Goal: Transaction & Acquisition: Subscribe to service/newsletter

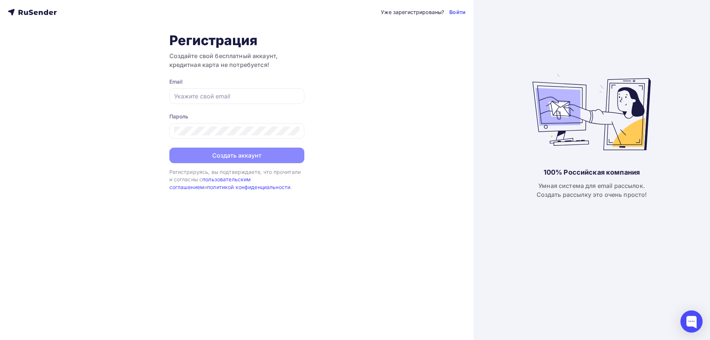
drag, startPoint x: 200, startPoint y: 224, endPoint x: 200, endPoint y: 192, distance: 32.2
click at [200, 224] on div "Уже зарегистрированы? Войти Регистрация Создайте свой бесплатный аккаунт, креди…" at bounding box center [236, 170] width 473 height 340
click at [200, 92] on input "text" at bounding box center [236, 96] width 125 height 9
click at [217, 101] on div at bounding box center [236, 96] width 135 height 16
click at [213, 97] on input "text" at bounding box center [236, 96] width 125 height 9
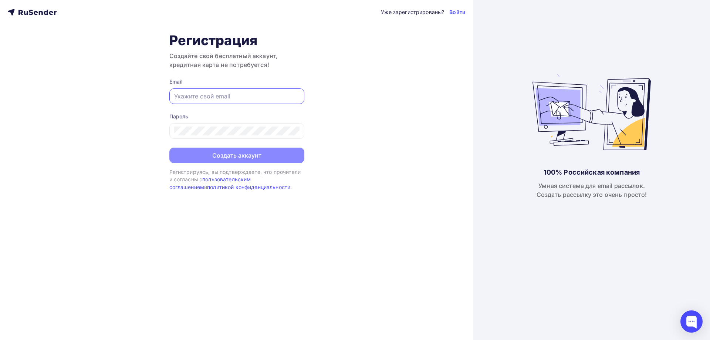
paste input "[EMAIL_ADDRESS][DOMAIN_NAME]"
type input "[EMAIL_ADDRESS][DOMAIN_NAME]"
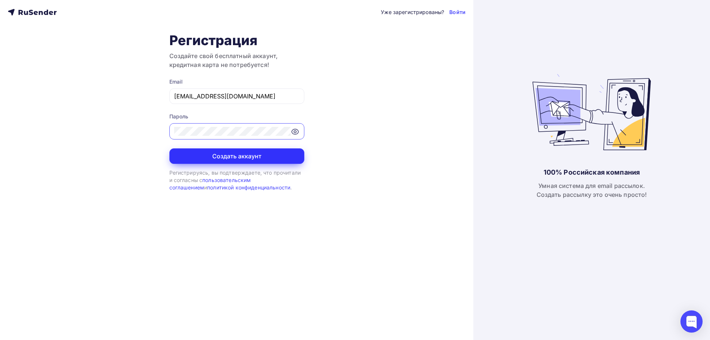
click at [229, 162] on button "Создать аккаунт" at bounding box center [236, 156] width 135 height 16
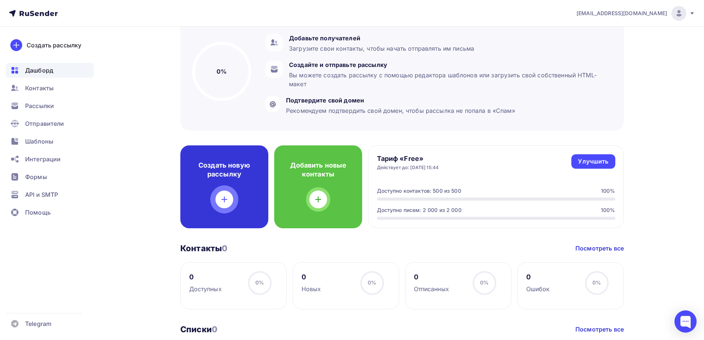
scroll to position [74, 0]
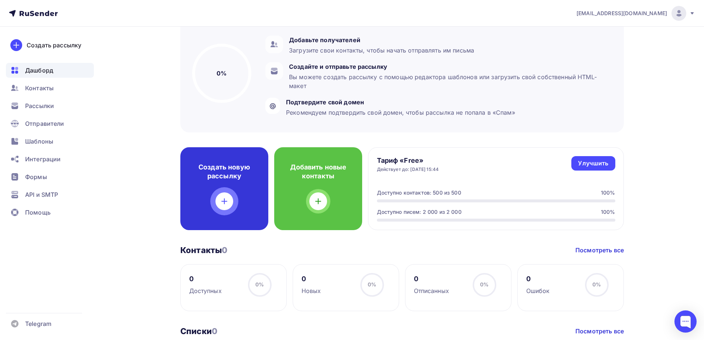
click at [248, 203] on div "Создать новую рассылку" at bounding box center [224, 188] width 88 height 83
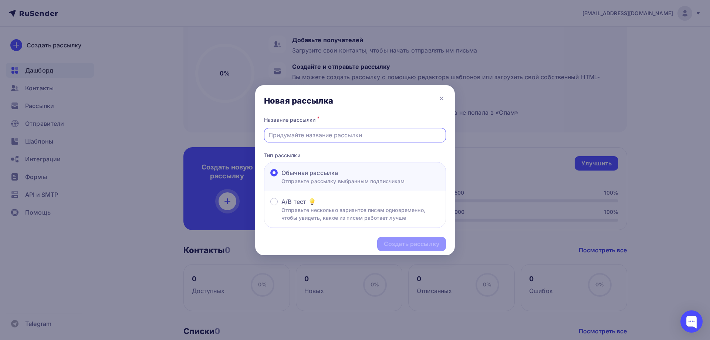
click at [339, 137] on input "text" at bounding box center [354, 135] width 173 height 9
type input "Тест"
click at [399, 247] on div "Создать рассылку" at bounding box center [411, 244] width 55 height 9
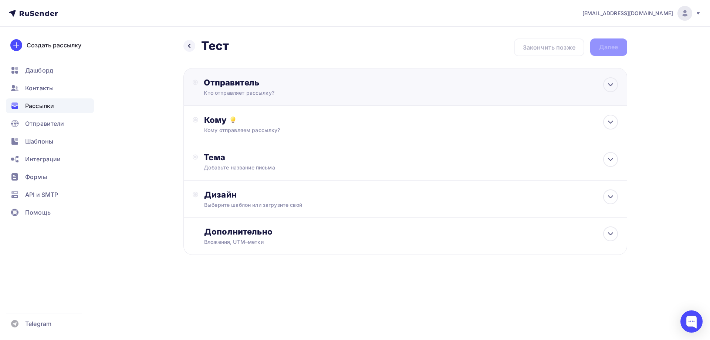
click at [272, 96] on div "Кто отправляет рассылку?" at bounding box center [276, 92] width 144 height 7
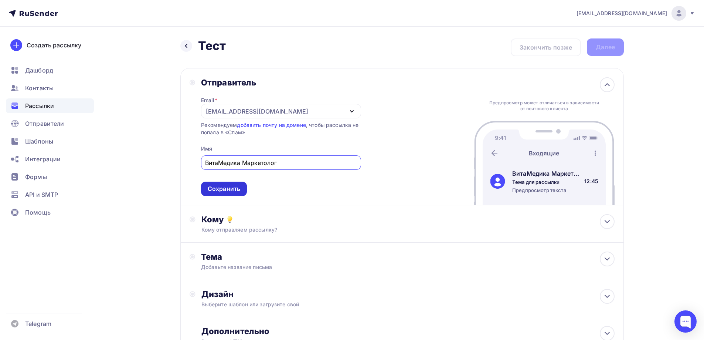
type input "ВитаМедика Маркетолог"
click at [246, 189] on div "Сохранить" at bounding box center [224, 189] width 46 height 14
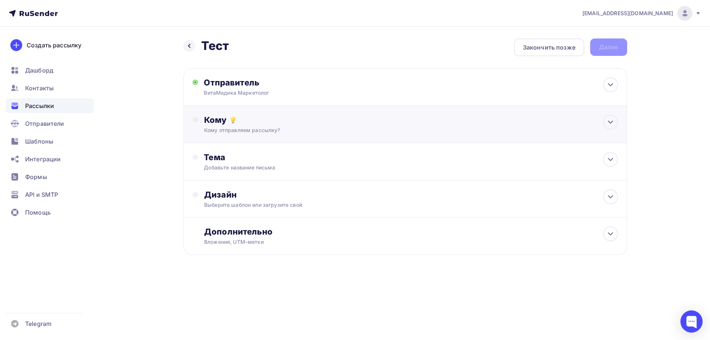
click at [237, 126] on div "Кому Кому отправляем рассылку? Списки получателей Нет получателей Все списки id…" at bounding box center [410, 124] width 413 height 19
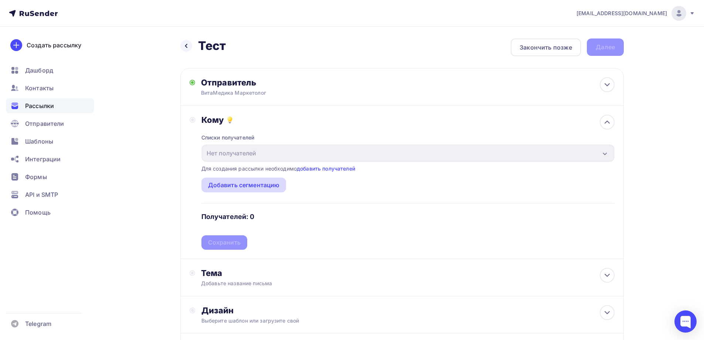
click at [259, 184] on div "Добавить сегментацию" at bounding box center [244, 184] width 72 height 9
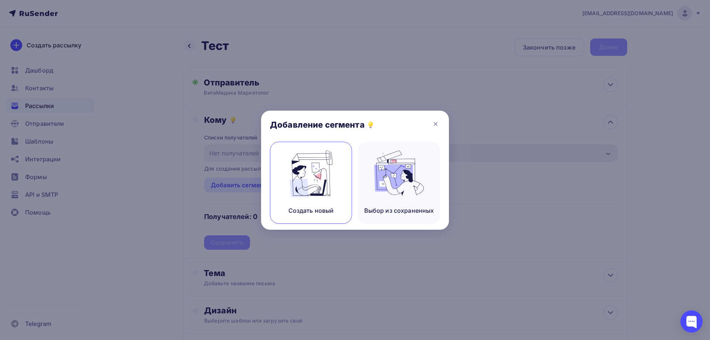
click at [301, 181] on img at bounding box center [311, 173] width 50 height 47
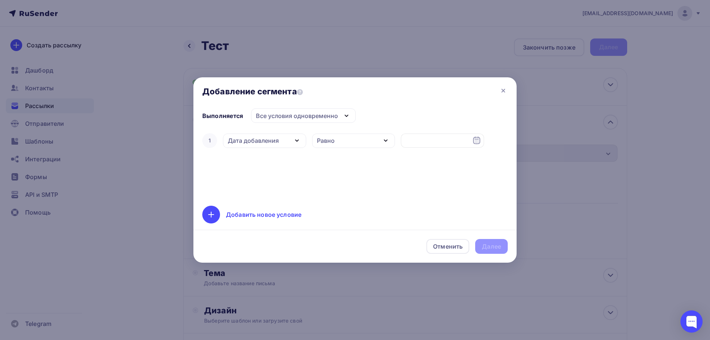
click at [275, 143] on div "Дата добавления" at bounding box center [253, 140] width 51 height 9
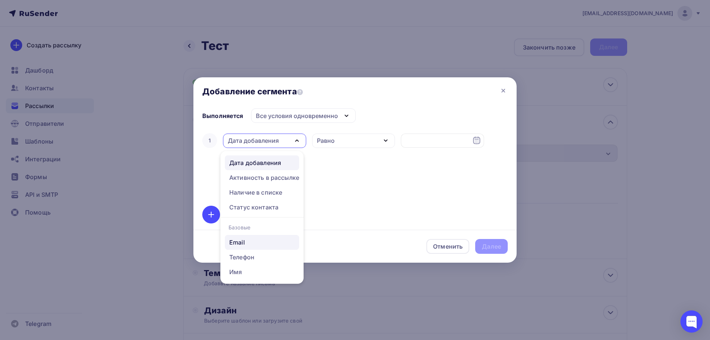
click at [250, 240] on div "Email" at bounding box center [261, 242] width 65 height 9
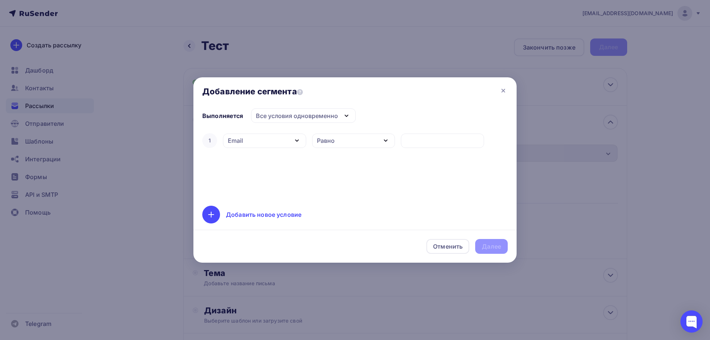
click at [327, 140] on div "Равно" at bounding box center [326, 140] width 18 height 9
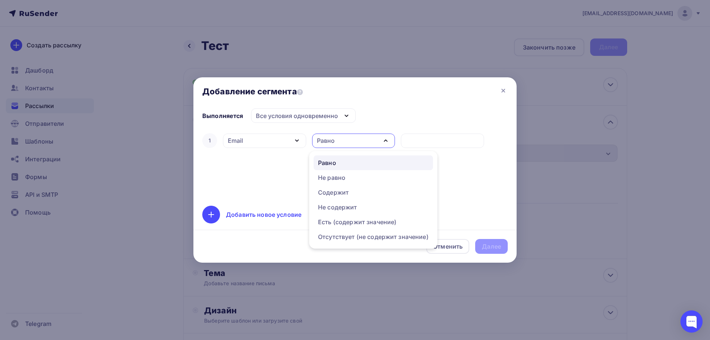
click at [301, 186] on div "1 Email Дата добавления Активность в рассылке Наличие в списке Статус контакта …" at bounding box center [354, 164] width 305 height 65
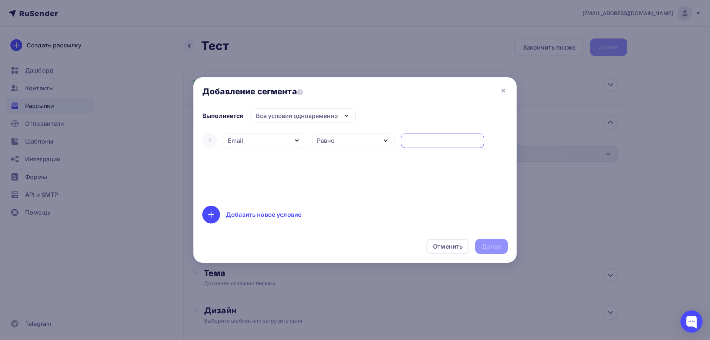
click at [406, 143] on input "text" at bounding box center [442, 140] width 75 height 9
click at [373, 168] on div "1 Email Дата добавления Активность в рассылке Наличие в списке Статус контакта …" at bounding box center [354, 164] width 305 height 65
click at [368, 138] on div "Равно" at bounding box center [353, 140] width 83 height 14
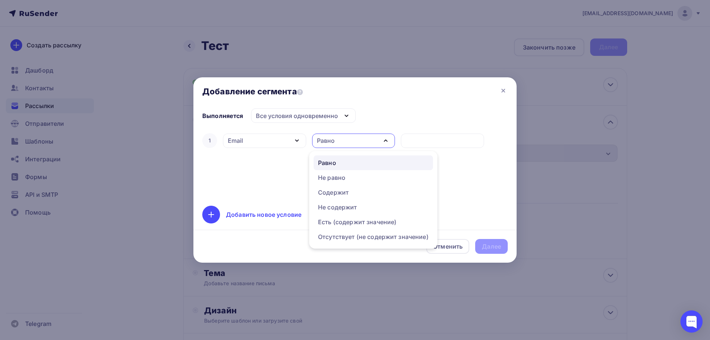
click at [288, 149] on div "1 Email Дата добавления Активность в рассылке Наличие в списке Статус контакта …" at bounding box center [354, 164] width 305 height 65
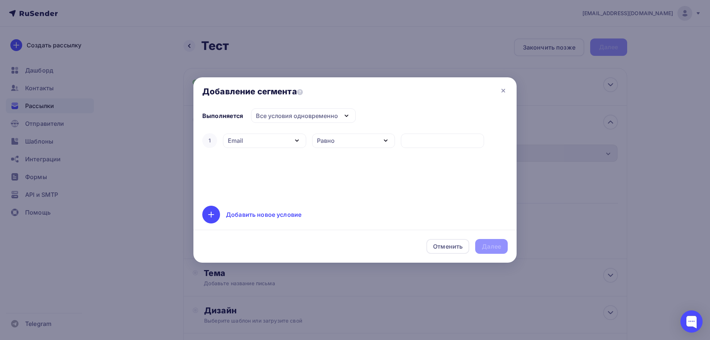
click at [302, 116] on div "Все условия одновременно" at bounding box center [297, 115] width 82 height 9
click at [285, 155] on div "Хотя бы одно из условий" at bounding box center [297, 152] width 75 height 9
click at [329, 137] on div "Равно" at bounding box center [326, 140] width 18 height 9
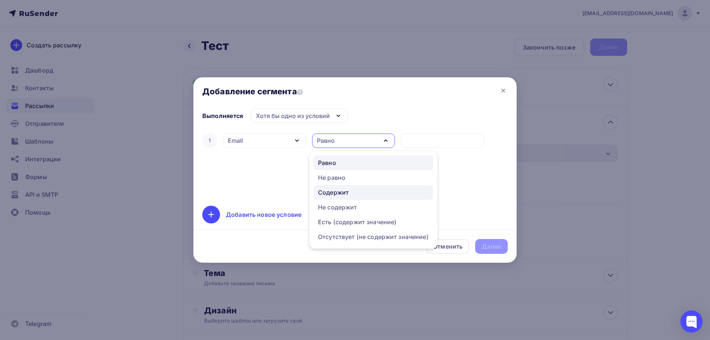
click at [335, 194] on div "Содержит" at bounding box center [333, 192] width 31 height 9
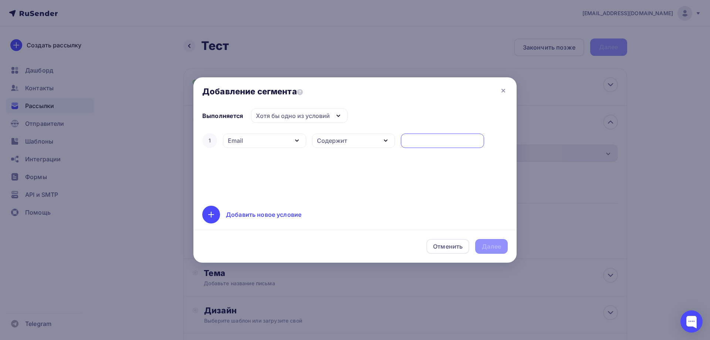
click at [420, 139] on input "text" at bounding box center [442, 140] width 75 height 9
click at [376, 143] on div "Содержит" at bounding box center [353, 140] width 83 height 14
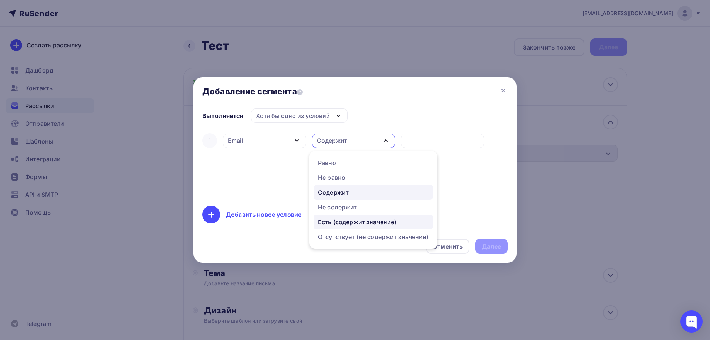
click at [341, 222] on div "Есть (содержит значение)" at bounding box center [357, 221] width 78 height 9
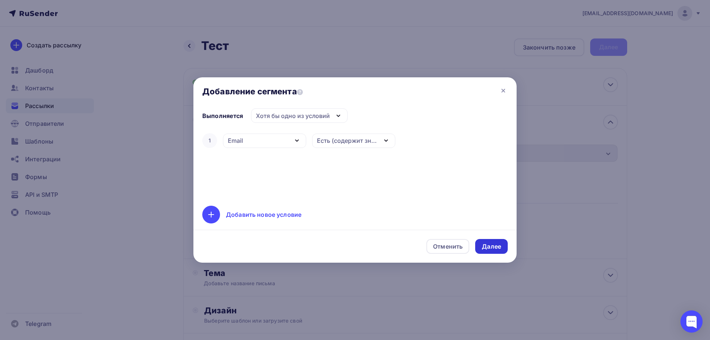
click at [493, 242] on div "Далее" at bounding box center [491, 246] width 19 height 9
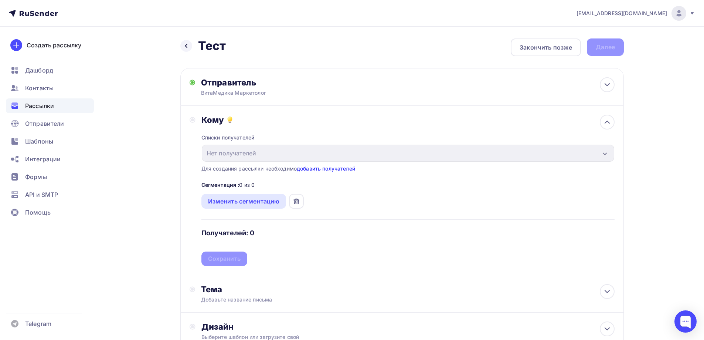
click at [337, 169] on link "добавить получателей" at bounding box center [326, 168] width 58 height 6
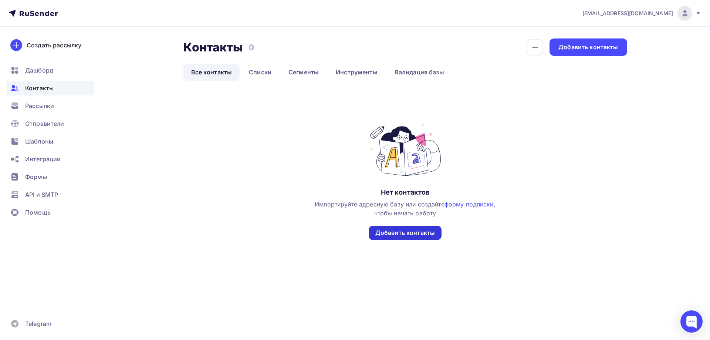
click at [384, 231] on div "Добавить контакты" at bounding box center [405, 233] width 60 height 9
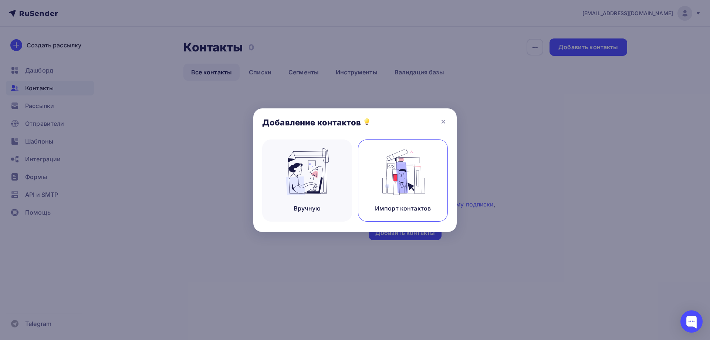
click at [368, 169] on div "Импорт контактов" at bounding box center [403, 180] width 90 height 82
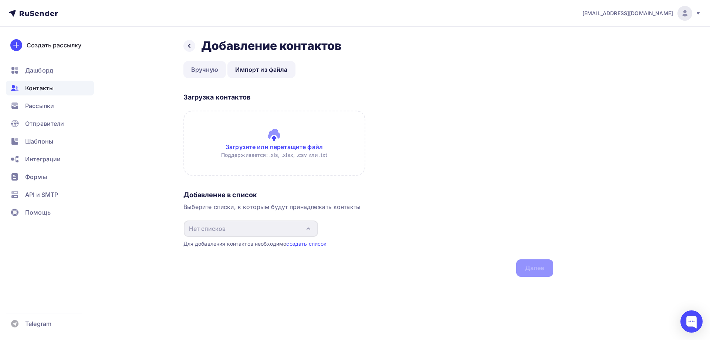
click at [210, 73] on link "Вручную" at bounding box center [204, 69] width 43 height 17
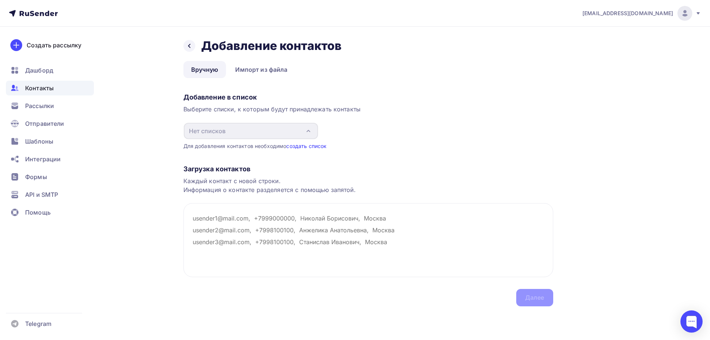
click at [310, 145] on link "создать список" at bounding box center [306, 146] width 40 height 6
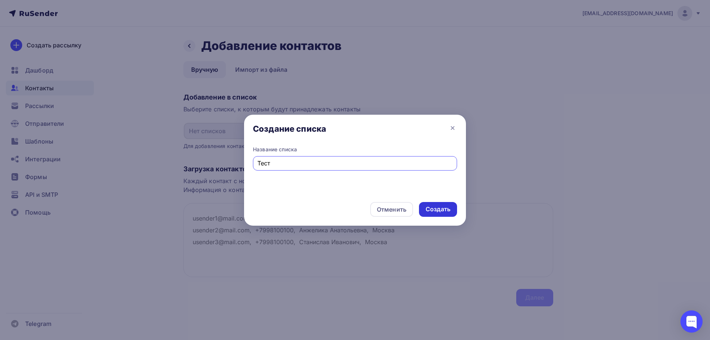
type input "Тест"
click at [425, 203] on div "Создать" at bounding box center [438, 209] width 38 height 15
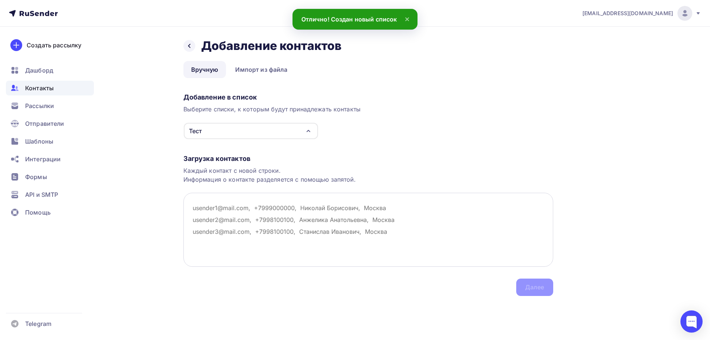
click at [219, 213] on textarea at bounding box center [368, 230] width 370 height 74
drag, startPoint x: 200, startPoint y: 208, endPoint x: 236, endPoint y: 214, distance: 36.7
click at [236, 214] on textarea at bounding box center [368, 230] width 370 height 74
click at [241, 217] on textarea at bounding box center [368, 230] width 370 height 74
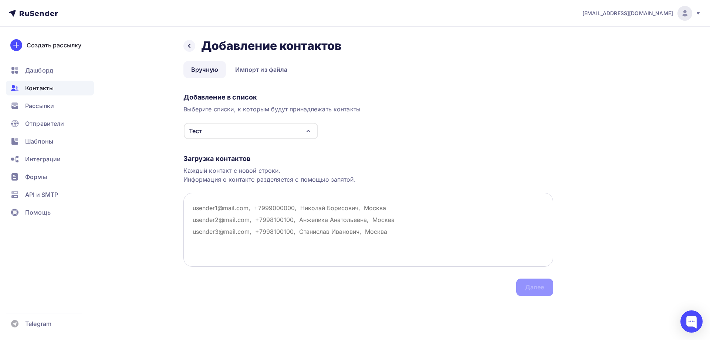
paste textarea "[EMAIL_ADDRESS][DOMAIN_NAME]"
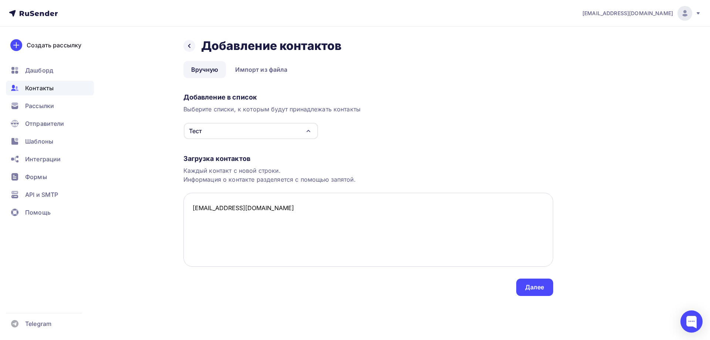
paste textarea "[EMAIL_ADDRESS][DOMAIN_NAME]"
click at [240, 224] on textarea "[EMAIL_ADDRESS][DOMAIN_NAME] [EMAIL_ADDRESS][DOMAIN_NAME] [DOMAIN_NAME][EMAIL_A…" at bounding box center [368, 230] width 370 height 74
type textarea "[EMAIL_ADDRESS][DOMAIN_NAME] [EMAIL_ADDRESS][DOMAIN_NAME] [DOMAIN_NAME][EMAIL_A…"
click at [243, 275] on div "Загрузка контактов Каждый контакт с новой строки. Информация о контакте разделя…" at bounding box center [368, 217] width 370 height 156
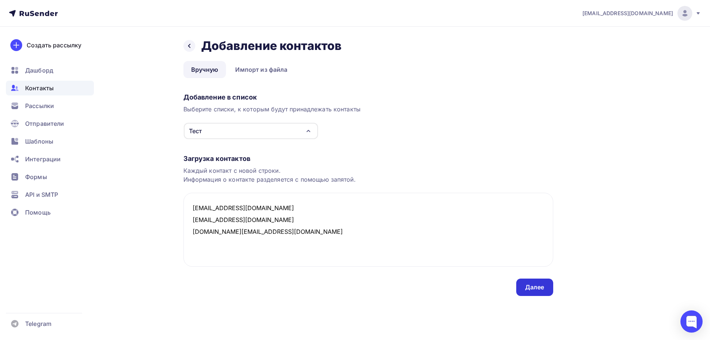
click at [544, 282] on div "Далее" at bounding box center [534, 286] width 37 height 17
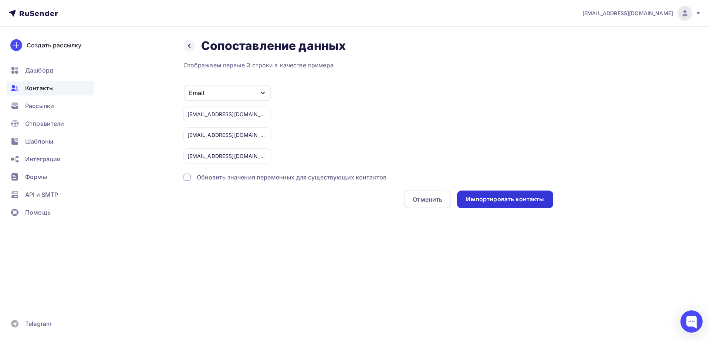
click at [470, 198] on div "Импортировать контакты" at bounding box center [505, 199] width 78 height 9
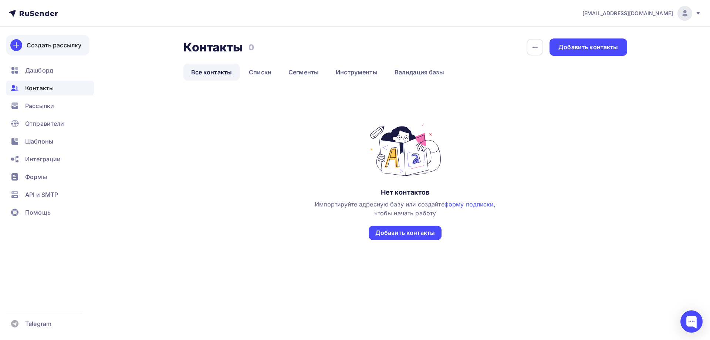
click at [43, 49] on div "Создать рассылку" at bounding box center [54, 45] width 55 height 9
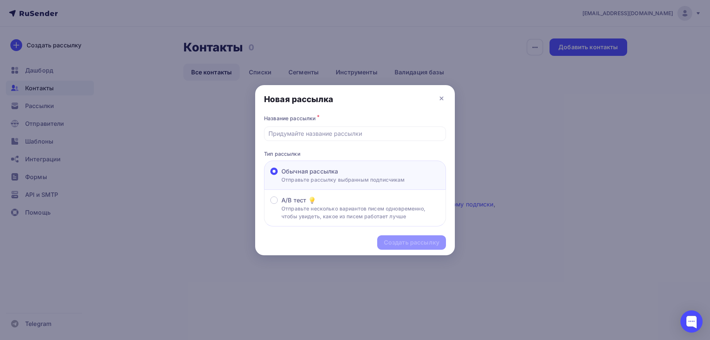
click at [226, 153] on div at bounding box center [355, 170] width 710 height 340
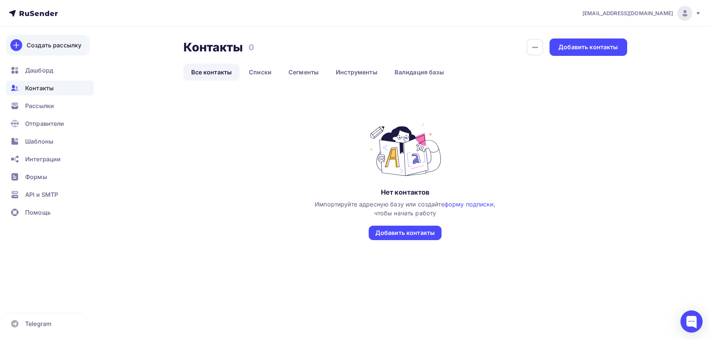
click at [48, 48] on div "Создать рассылку" at bounding box center [54, 45] width 55 height 9
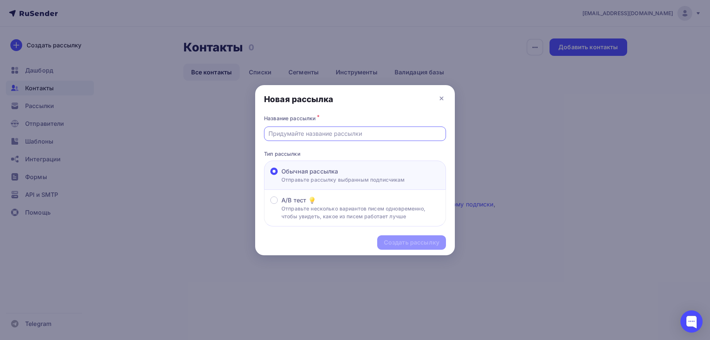
drag, startPoint x: 302, startPoint y: 133, endPoint x: 305, endPoint y: 130, distance: 4.7
click at [302, 133] on input "text" at bounding box center [354, 133] width 173 height 9
click at [441, 99] on icon at bounding box center [441, 98] width 9 height 9
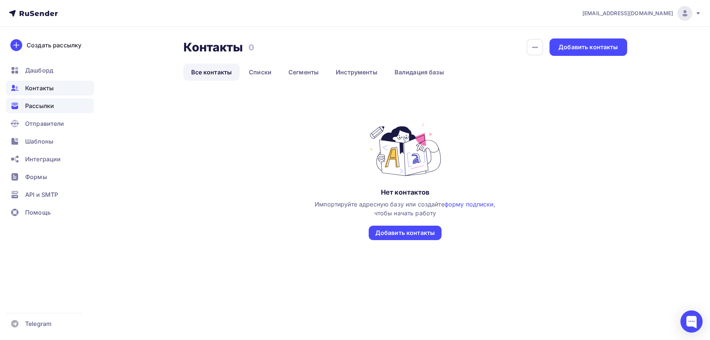
click at [49, 102] on span "Рассылки" at bounding box center [39, 105] width 29 height 9
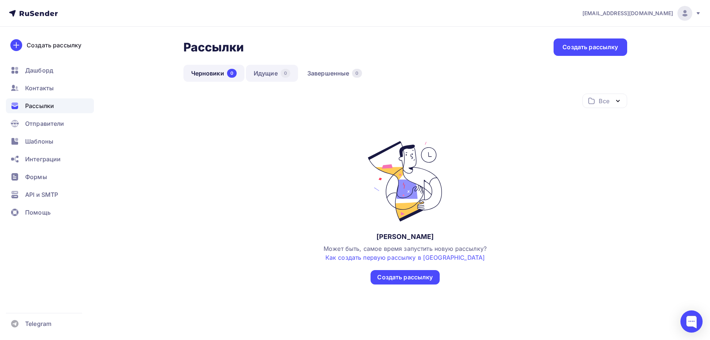
click at [263, 78] on link "Идущие 0" at bounding box center [272, 73] width 52 height 17
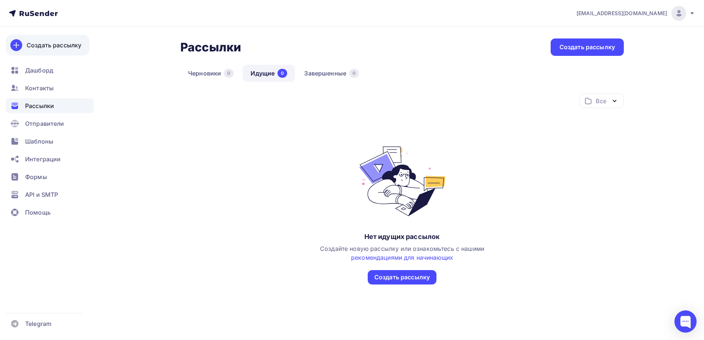
click at [48, 47] on div "Создать рассылку" at bounding box center [54, 45] width 55 height 9
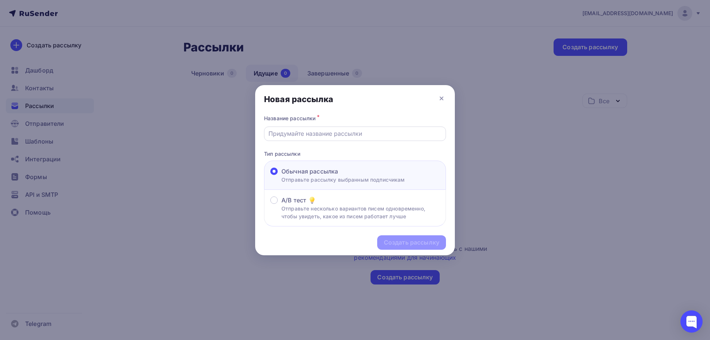
click at [304, 139] on div at bounding box center [355, 133] width 182 height 14
click at [303, 138] on div at bounding box center [355, 133] width 182 height 14
click at [303, 135] on input "text" at bounding box center [354, 133] width 173 height 9
type input "Тест"
click at [411, 241] on div "Создать рассылку" at bounding box center [411, 242] width 55 height 9
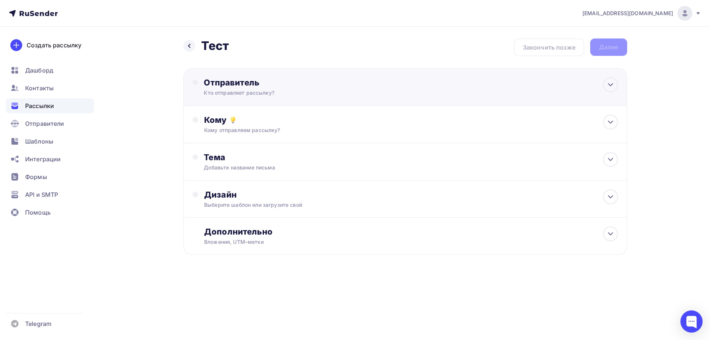
click at [250, 95] on div "Кто отправляет рассылку?" at bounding box center [276, 92] width 144 height 7
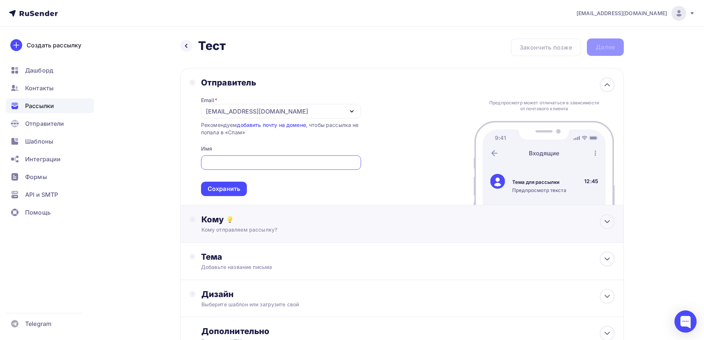
click at [252, 224] on div "Кому Кому отправляем рассылку? Списки получателей Выберите список Все списки id…" at bounding box center [408, 223] width 413 height 19
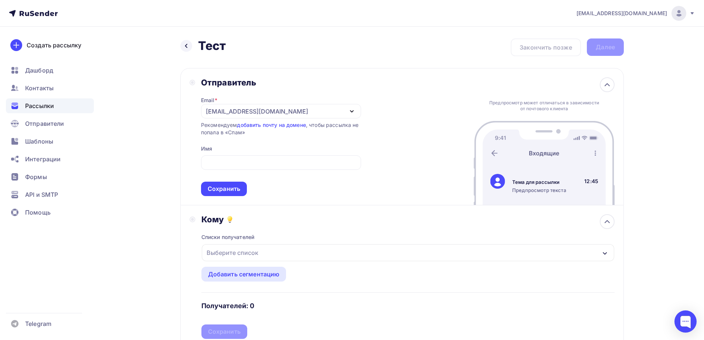
click at [240, 252] on div "Выберите список" at bounding box center [233, 252] width 58 height 13
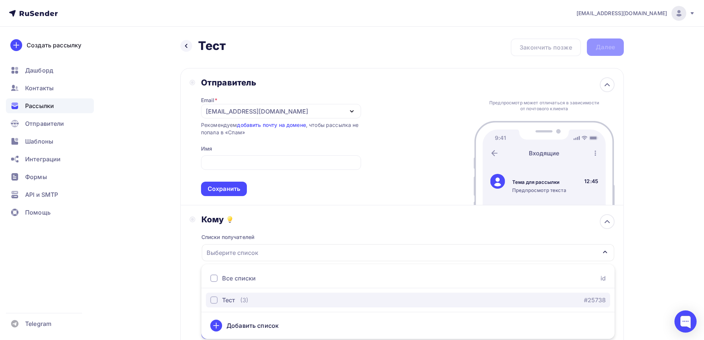
click at [213, 297] on div "button" at bounding box center [213, 299] width 7 height 7
click at [189, 273] on div "Кому Списки получателей Тест Все списки id Тест (3) #25738 Добавить список Доба…" at bounding box center [402, 276] width 444 height 143
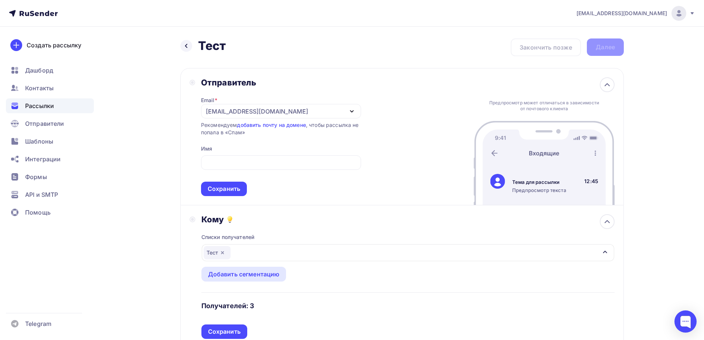
click at [252, 113] on div "[EMAIL_ADDRESS][DOMAIN_NAME]" at bounding box center [257, 111] width 102 height 9
drag, startPoint x: 185, startPoint y: 143, endPoint x: 217, endPoint y: 151, distance: 33.2
click at [184, 143] on div "Отправитель Email * [EMAIL_ADDRESS][DOMAIN_NAME] [EMAIL_ADDRESS][DOMAIN_NAME] Д…" at bounding box center [402, 136] width 444 height 137
click at [231, 167] on div at bounding box center [281, 162] width 160 height 14
click at [231, 166] on input "text" at bounding box center [281, 162] width 152 height 9
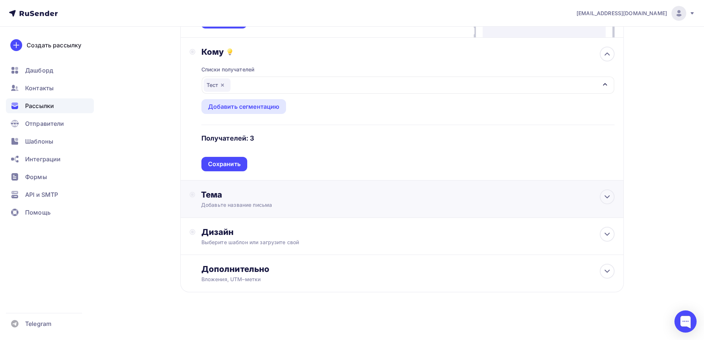
type input "[PERSON_NAME]"
click at [210, 208] on div "Добавьте название письма" at bounding box center [267, 204] width 132 height 7
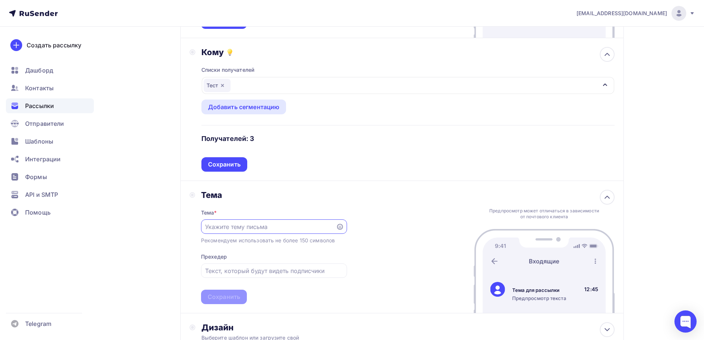
click at [246, 227] on input "text" at bounding box center [268, 226] width 126 height 9
paste input "Узнайте секрет сияющей кожи – с подарком для вас! ✨"
type input "Узнайте секрет сияющей кожи – с подарком для вас! ✨"
click at [237, 300] on div "Сохранить" at bounding box center [224, 296] width 33 height 9
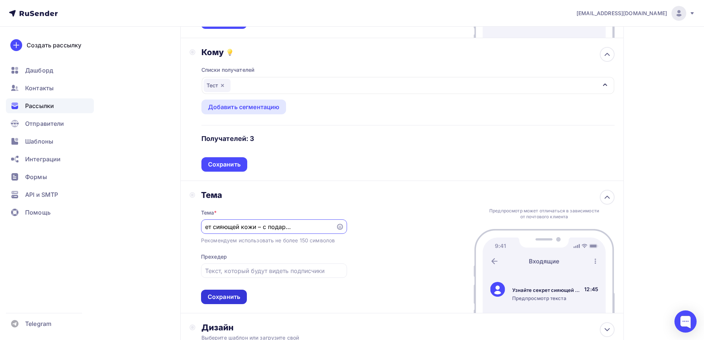
scroll to position [0, 0]
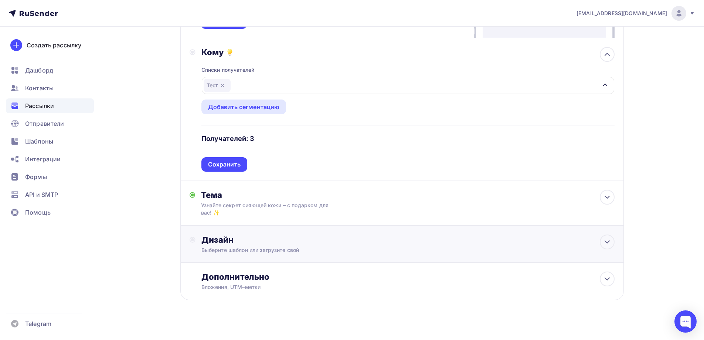
click at [226, 254] on div "Дизайн Выберите шаблон или загрузите свой" at bounding box center [402, 248] width 425 height 28
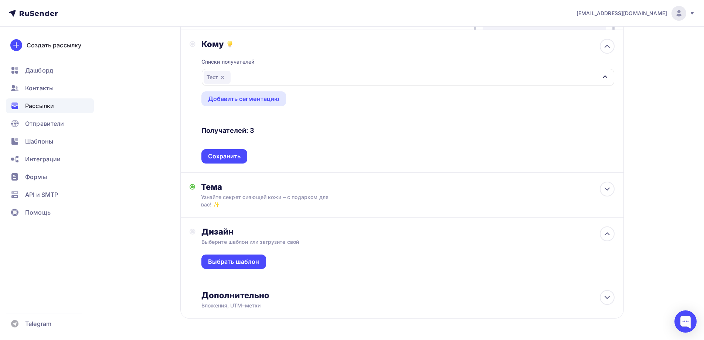
scroll to position [202, 0]
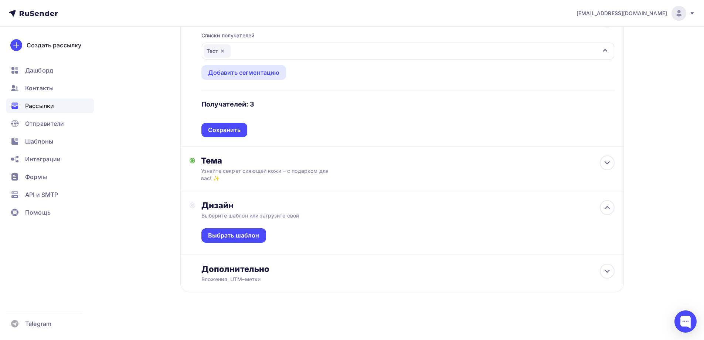
click at [242, 227] on div "Выбрать шаблон" at bounding box center [408, 236] width 413 height 35
click at [241, 229] on div "Выбрать шаблон" at bounding box center [234, 235] width 65 height 14
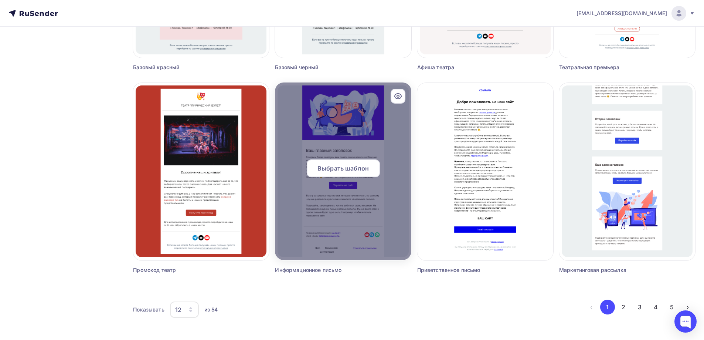
scroll to position [419, 0]
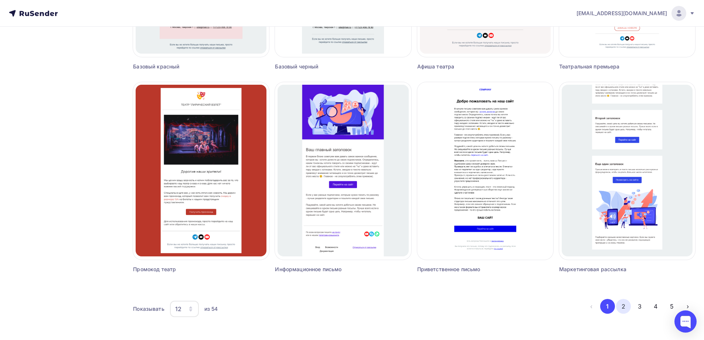
click at [619, 307] on button "2" at bounding box center [623, 306] width 15 height 15
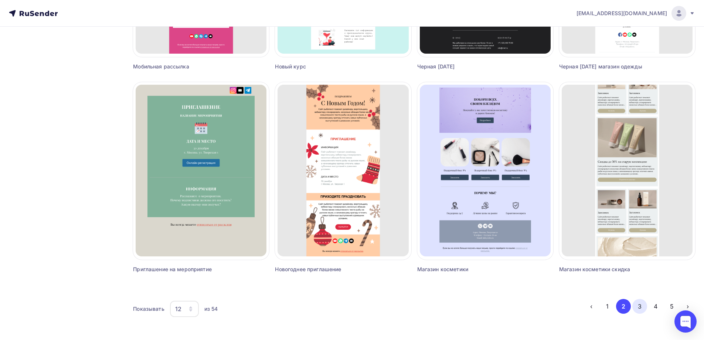
click at [639, 305] on button "3" at bounding box center [640, 306] width 15 height 15
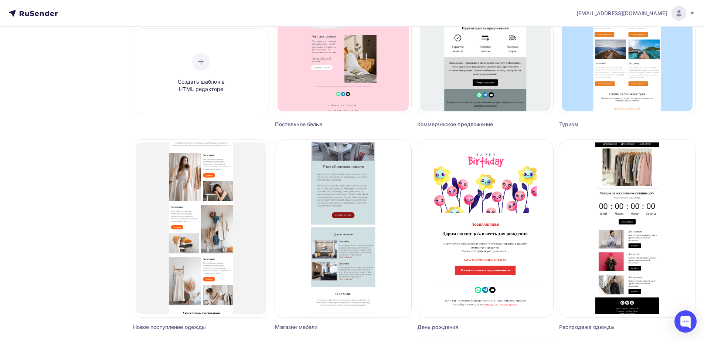
scroll to position [160, 0]
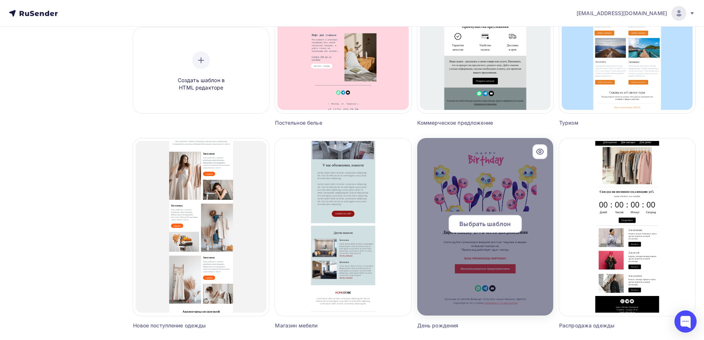
click at [442, 194] on div at bounding box center [485, 226] width 136 height 177
click at [461, 220] on span "Выбрать шаблон" at bounding box center [485, 223] width 51 height 9
